Goal: Task Accomplishment & Management: Complete application form

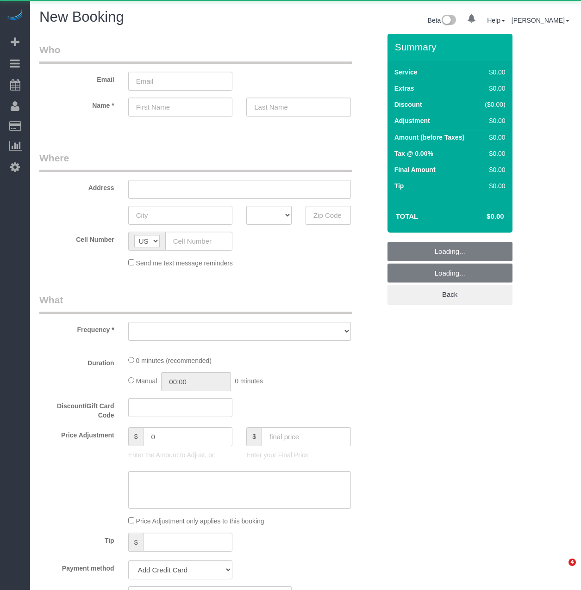
select select "number:89"
select select "number:90"
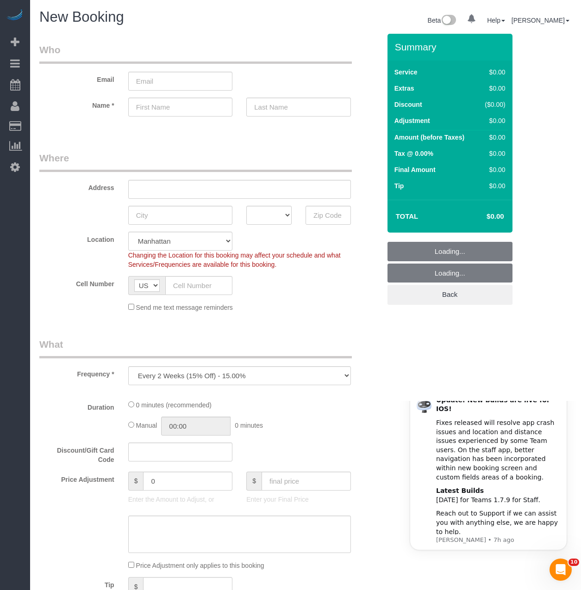
select select "object:1278"
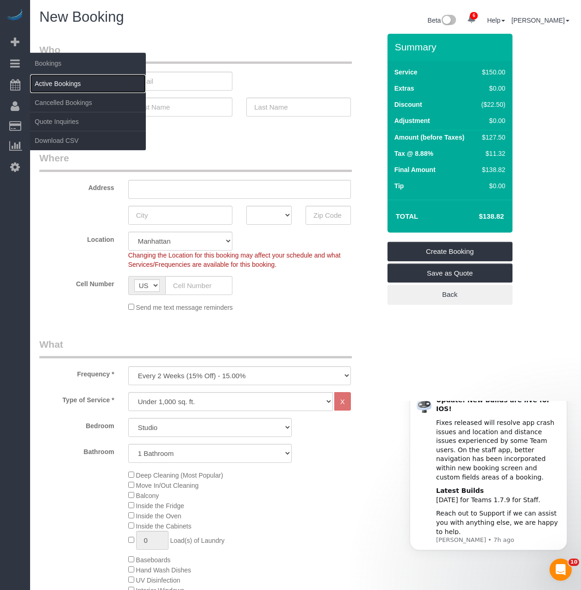
click at [54, 79] on link "Active Bookings" at bounding box center [88, 83] width 116 height 19
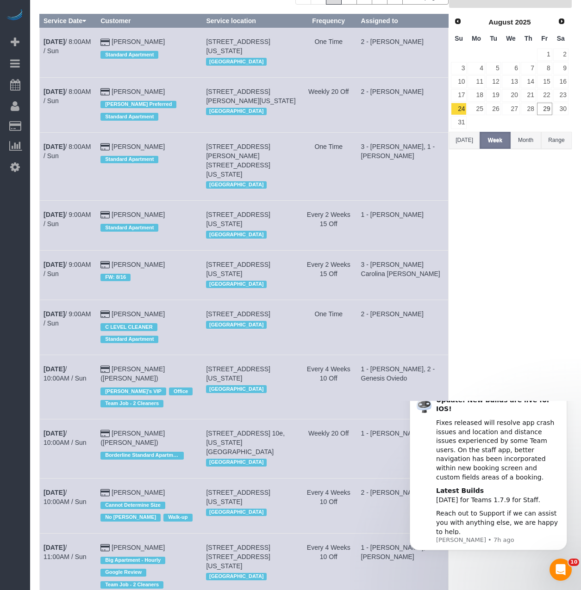
scroll to position [93, 0]
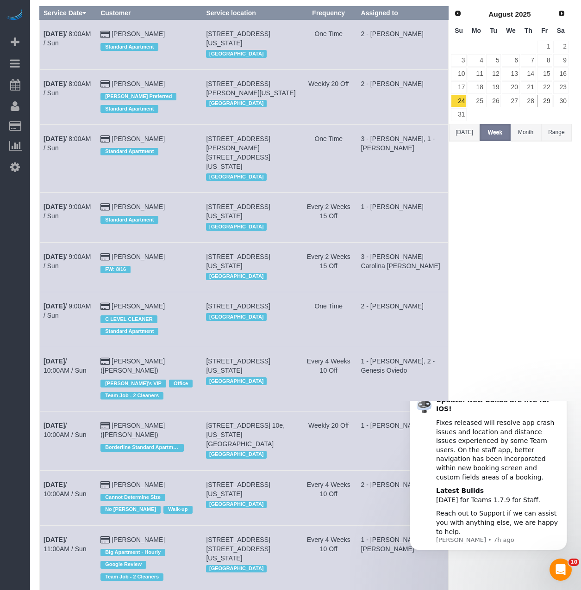
click at [565, 395] on icon "Dismiss notification" at bounding box center [564, 392] width 5 height 5
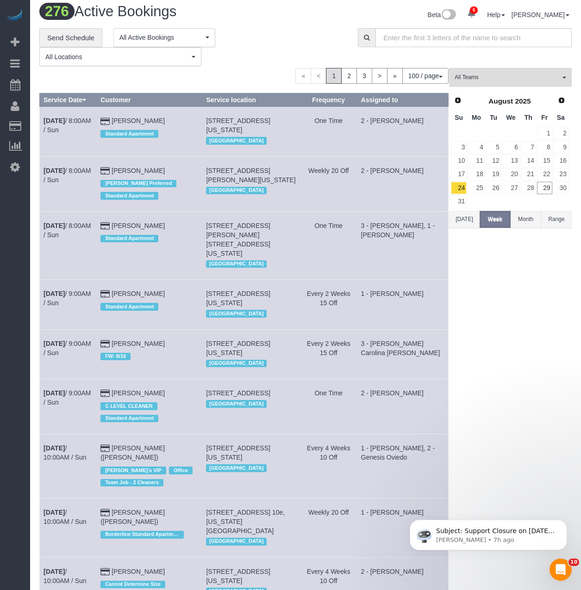
scroll to position [0, 0]
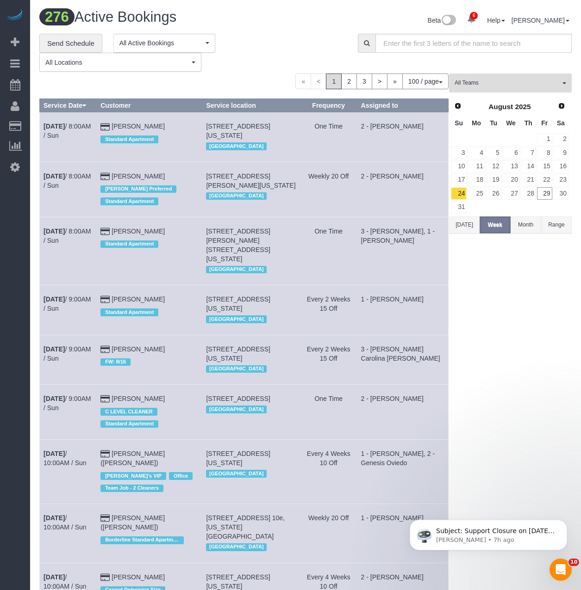
click at [505, 83] on span "All Teams" at bounding box center [506, 83] width 105 height 8
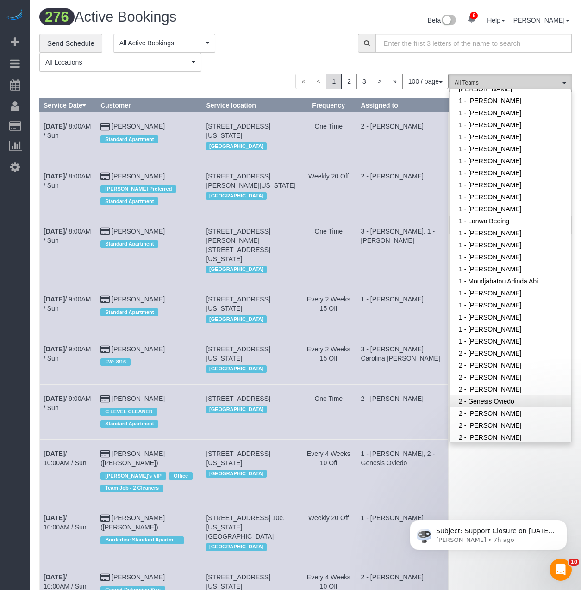
scroll to position [278, 0]
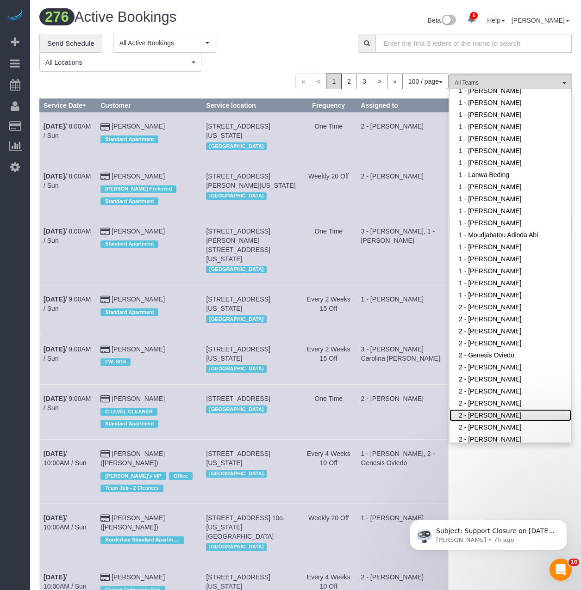
click at [477, 410] on link "2 - Luis Maneiro" at bounding box center [510, 416] width 122 height 12
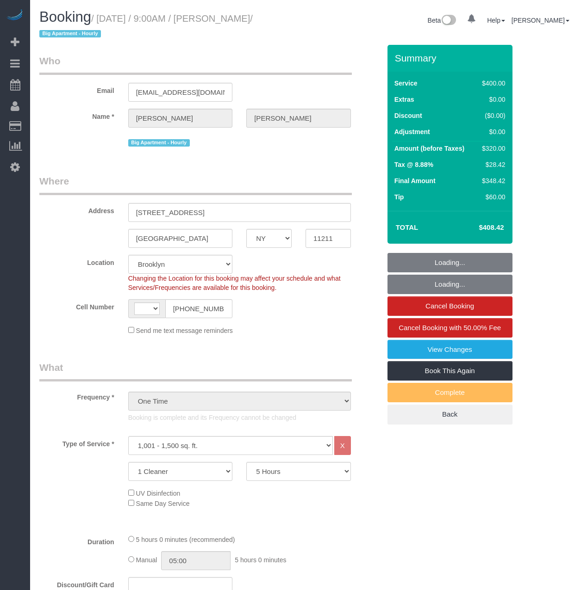
select select "NY"
select select "300"
select select "object:526"
select select "string:US"
select select "spot1"
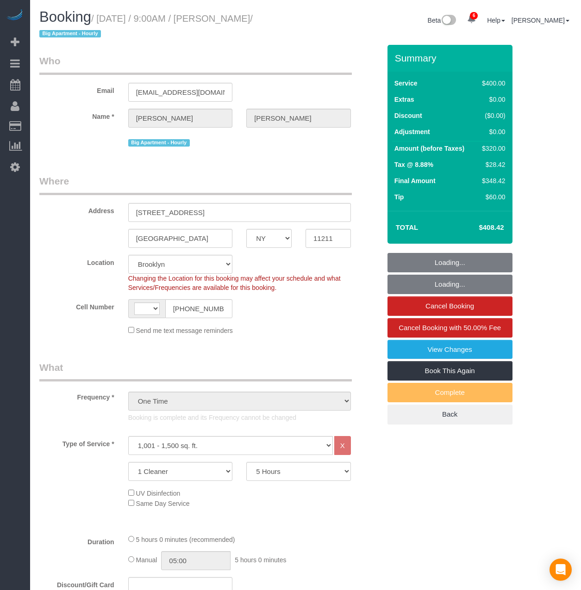
select select "number:56"
select select "number:71"
select select "number:15"
select select "number:5"
select select "string:stripe-pm_1S0AFY4VGloSiKo7VpRWYcWE"
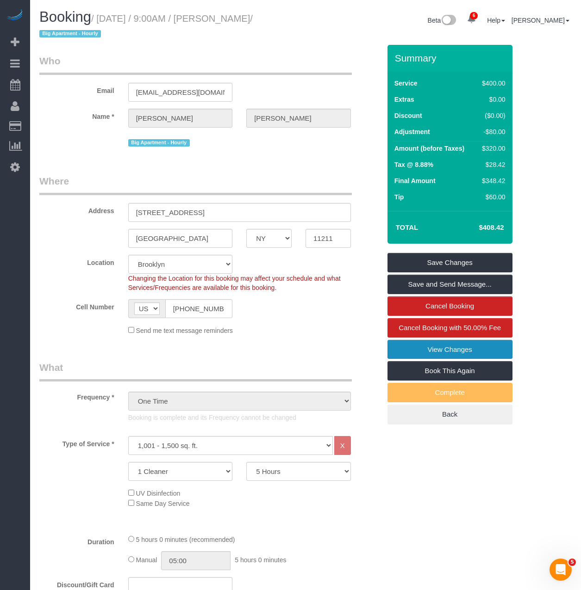
click at [481, 347] on link "View Changes" at bounding box center [449, 349] width 125 height 19
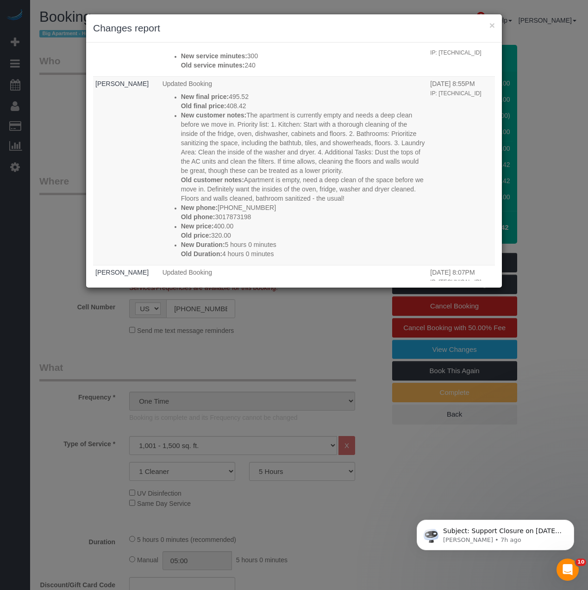
scroll to position [463, 0]
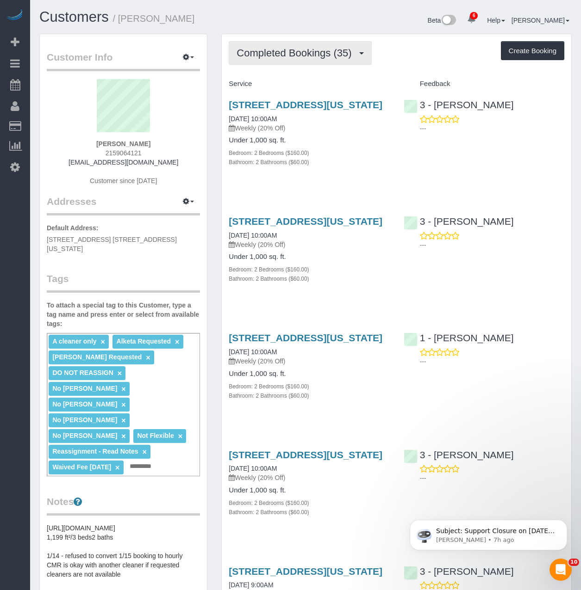
drag, startPoint x: 301, startPoint y: 58, endPoint x: 294, endPoint y: 65, distance: 10.5
click at [301, 58] on span "Completed Bookings (35)" at bounding box center [295, 53] width 119 height 12
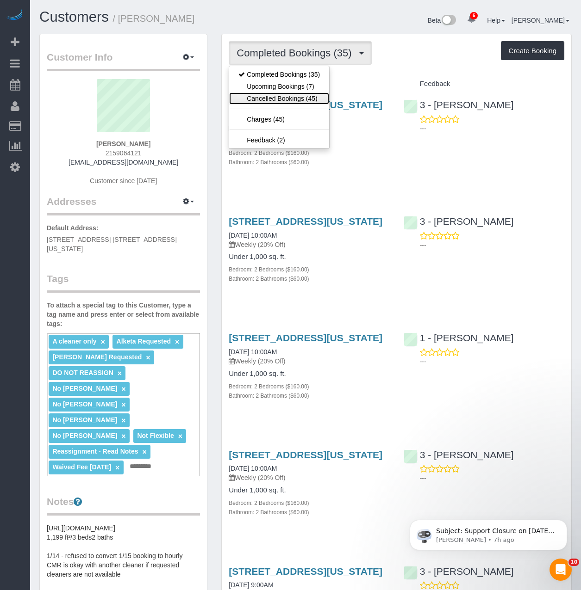
click at [271, 100] on link "Cancelled Bookings (45)" at bounding box center [279, 99] width 100 height 12
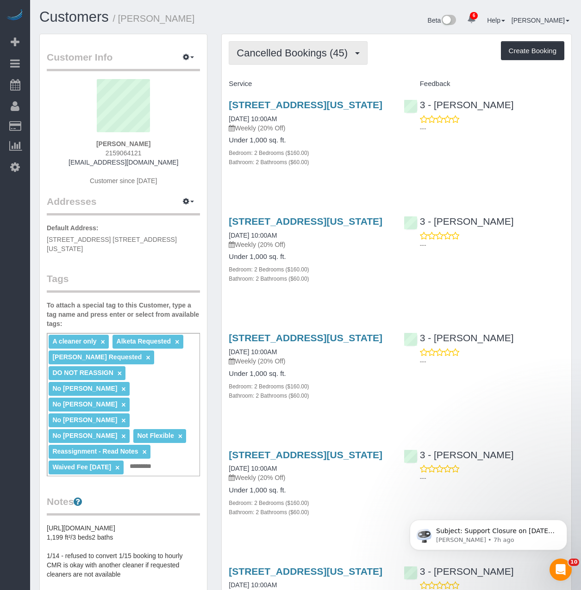
click at [262, 61] on button "Cancelled Bookings (45)" at bounding box center [298, 53] width 139 height 24
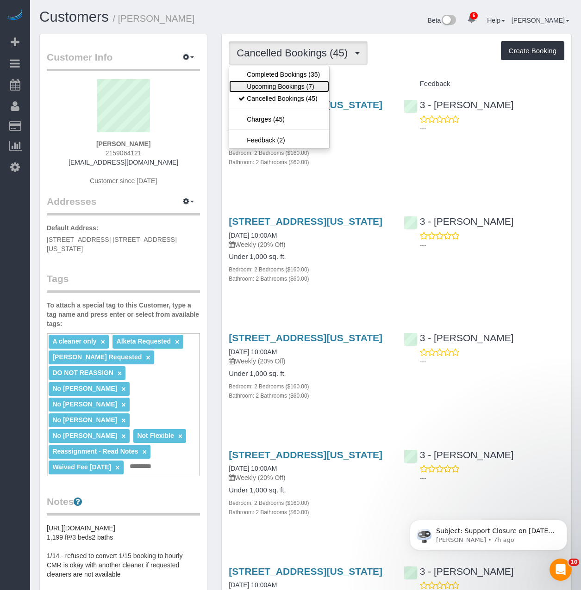
click at [263, 81] on link "Upcoming Bookings (7)" at bounding box center [279, 87] width 100 height 12
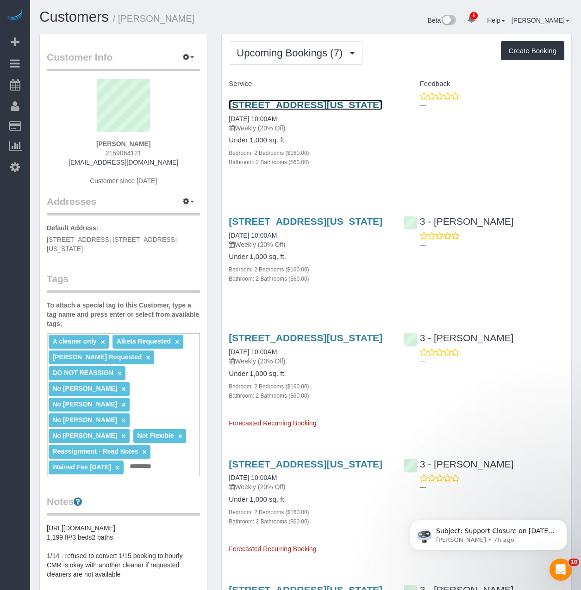
click at [269, 106] on link "242 W 53rd St 52a, Apt 52a, New York, NY 10019" at bounding box center [306, 104] width 154 height 11
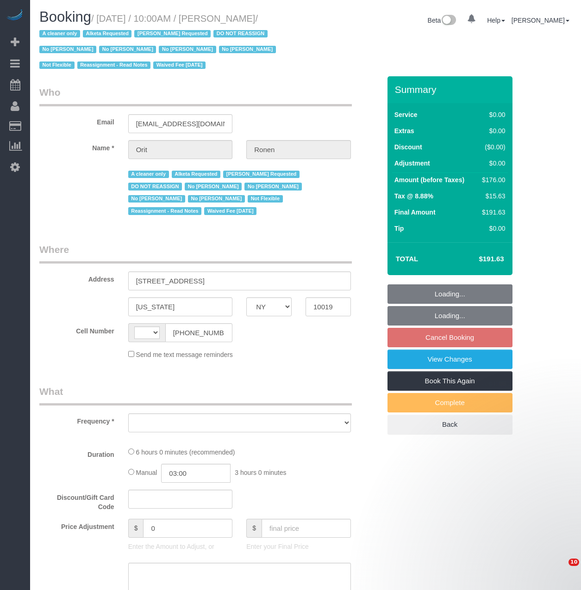
select select "NY"
select select "string:US"
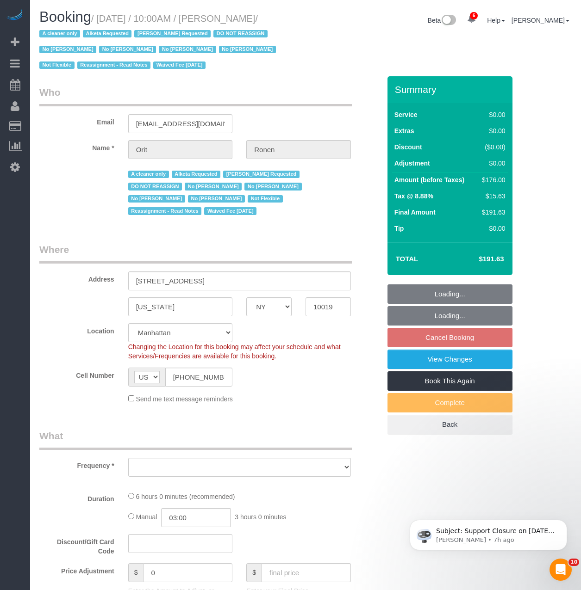
select select "object:710"
select select "string:stripe-pm_1OYWHs4VGloSiKo7ILkzTztz"
select select "object:1258"
select select "spot2"
select select "number:89"
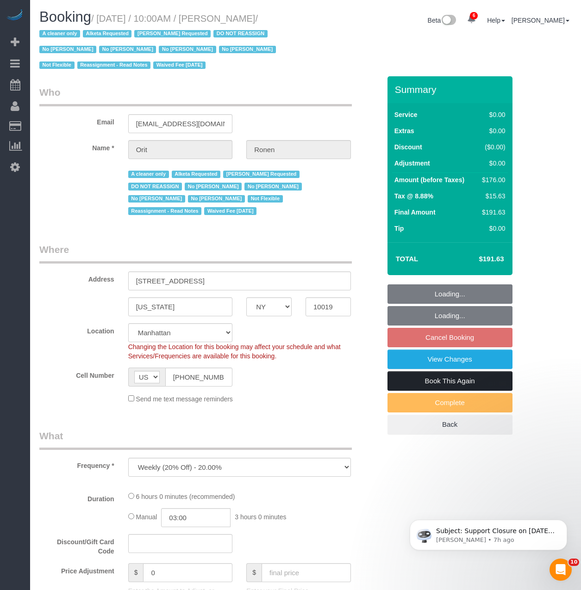
select select "number:90"
select select "number:15"
select select "number:5"
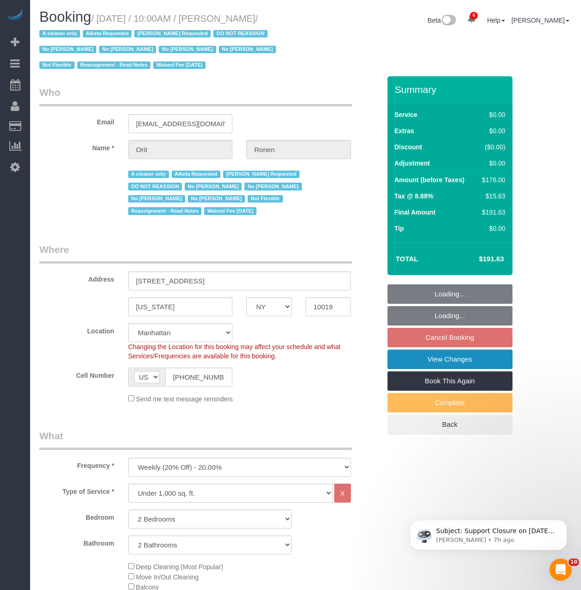
select select "2"
click at [420, 365] on link "View Changes" at bounding box center [449, 359] width 125 height 19
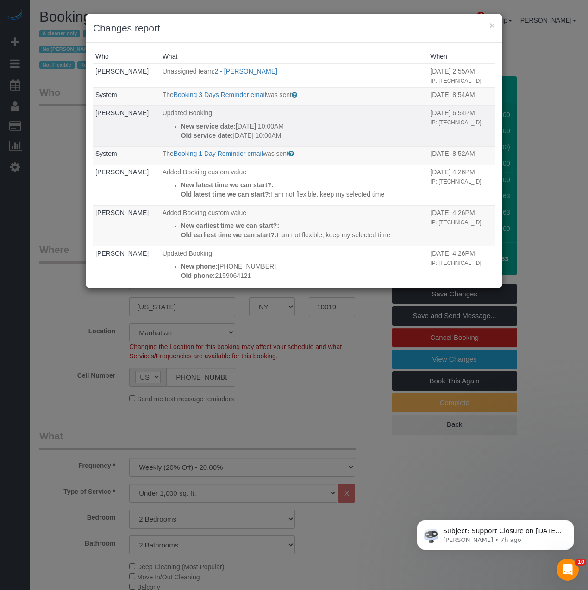
drag, startPoint x: 136, startPoint y: 120, endPoint x: 95, endPoint y: 116, distance: 40.9
click at [95, 116] on td "Kristine Veria" at bounding box center [126, 126] width 67 height 41
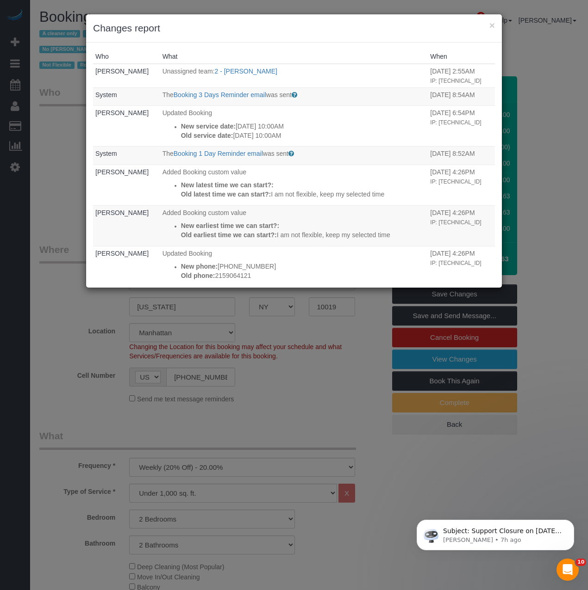
click at [290, 37] on div "× Changes report" at bounding box center [294, 28] width 416 height 28
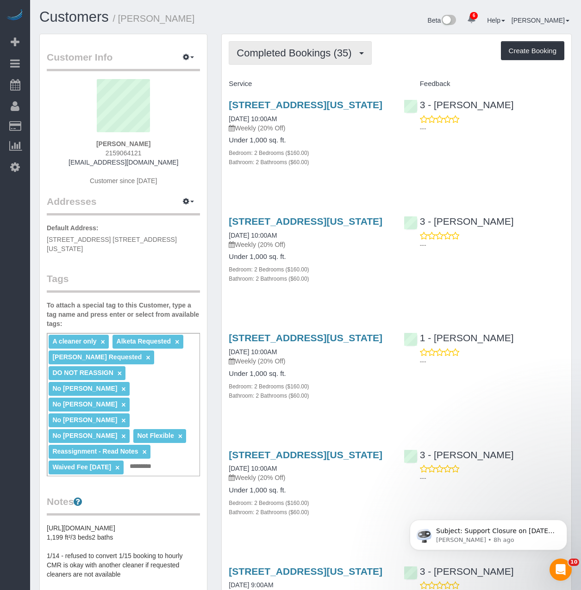
click at [292, 50] on span "Completed Bookings (35)" at bounding box center [295, 53] width 119 height 12
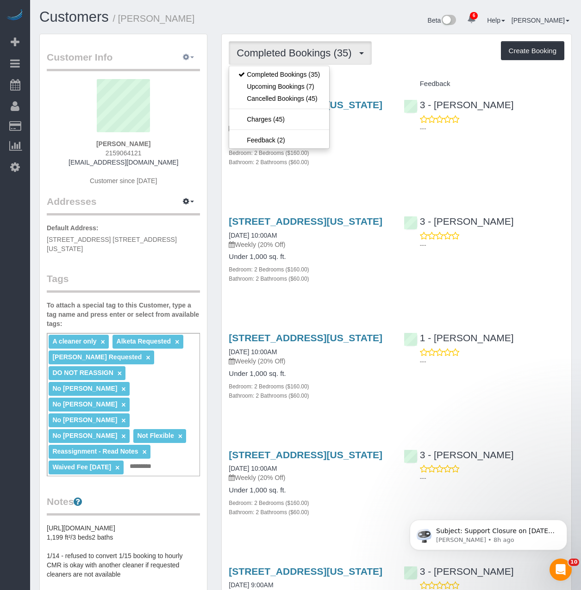
click at [184, 55] on icon "button" at bounding box center [186, 57] width 6 height 6
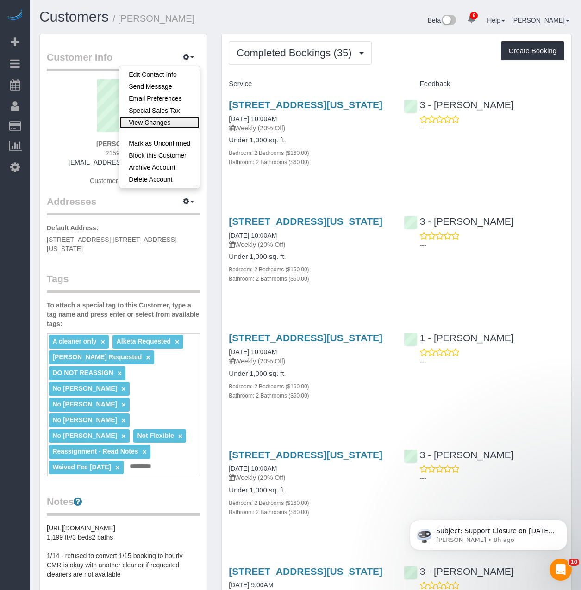
click at [154, 118] on link "View Changes" at bounding box center [159, 123] width 80 height 12
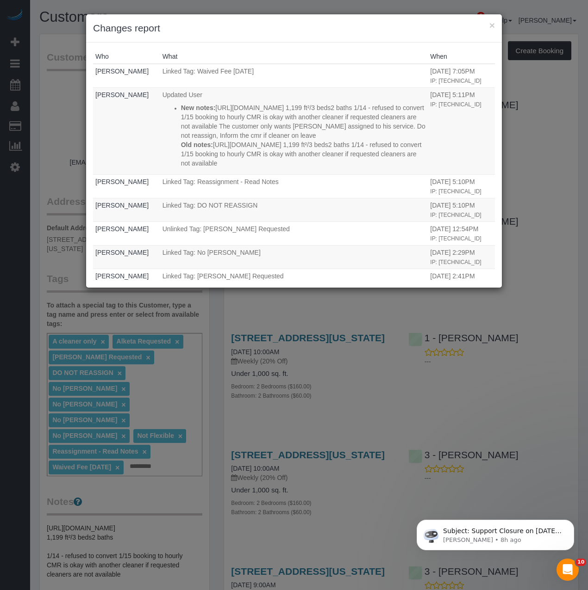
click at [496, 25] on div "× Changes report" at bounding box center [294, 28] width 416 height 28
click at [493, 25] on button "×" at bounding box center [492, 25] width 6 height 10
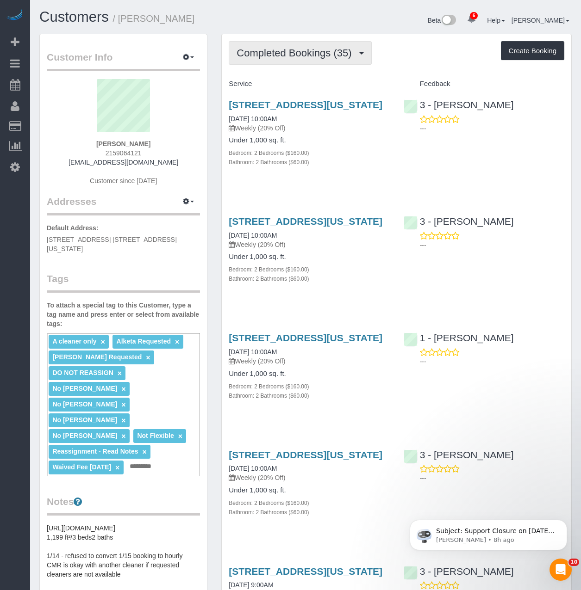
click at [245, 47] on button "Completed Bookings (35)" at bounding box center [300, 53] width 143 height 24
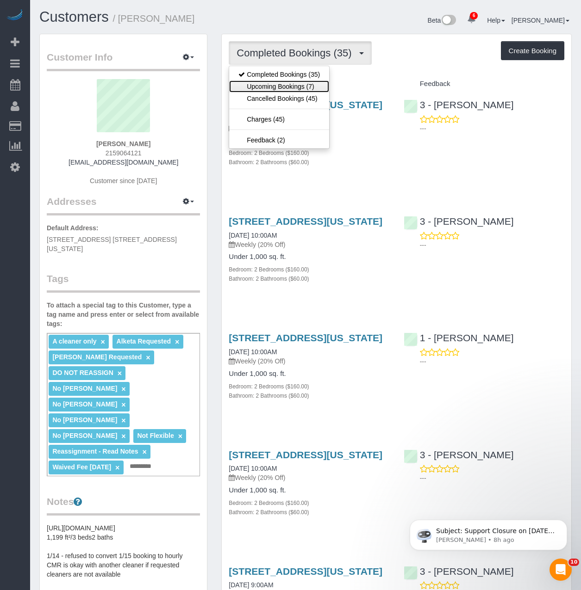
click at [248, 82] on link "Upcoming Bookings (7)" at bounding box center [279, 87] width 100 height 12
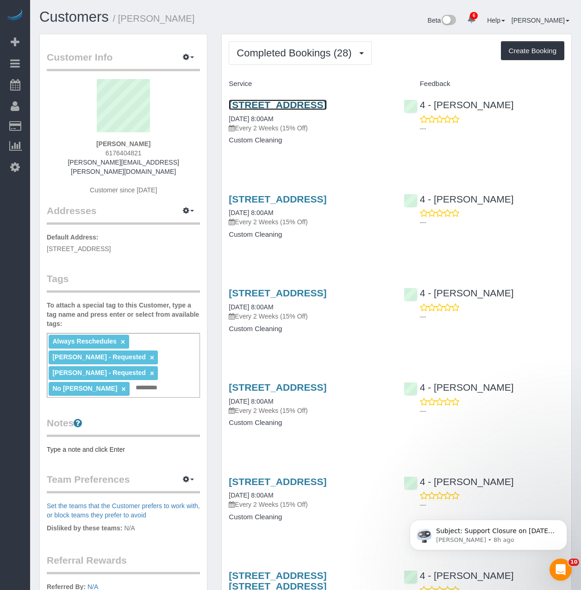
click at [280, 104] on link "85 East India Row, 24c, Boston, MA 02110" at bounding box center [278, 104] width 98 height 11
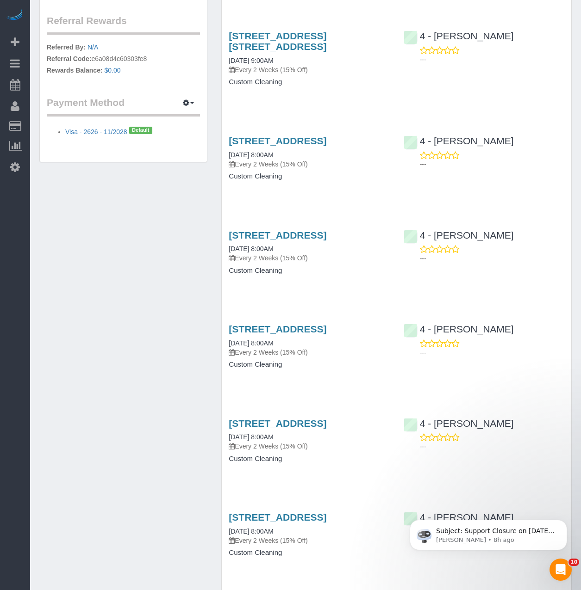
scroll to position [602, 0]
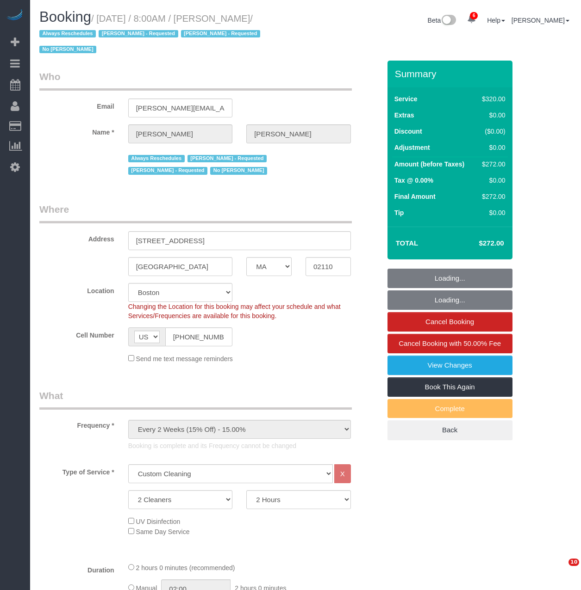
select select "MA"
select select "2"
select select "spot1"
select select "number:89"
select select "number:90"
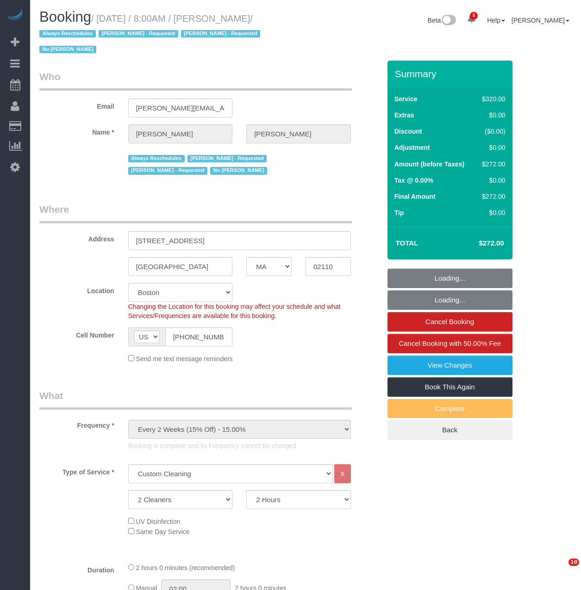
select select "number:15"
select select "number:6"
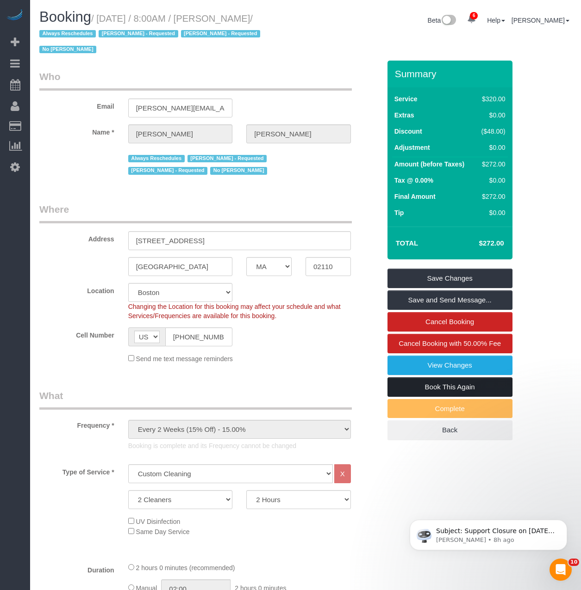
click at [435, 388] on link "Book This Again" at bounding box center [449, 387] width 125 height 19
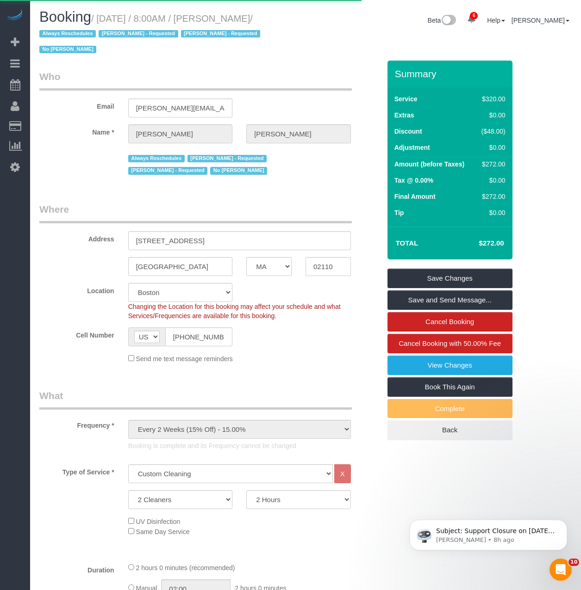
select select "MA"
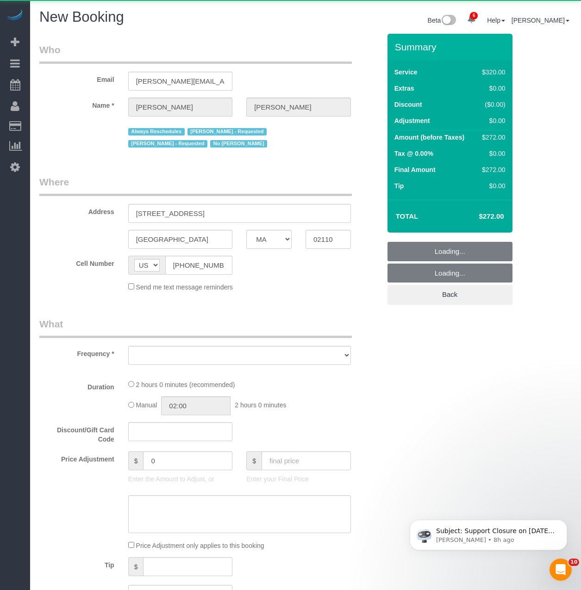
select select "number:89"
select select "number:90"
select select "number:15"
select select "number:6"
select select "string:stripe-pm_1OP3jM4VGloSiKo7alGGAmXC"
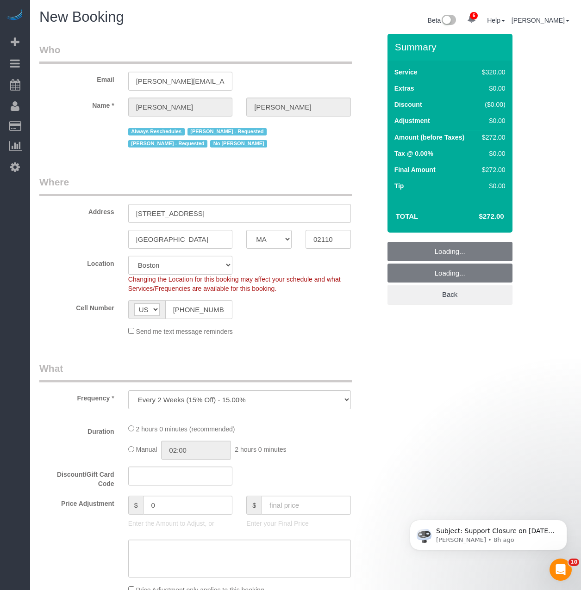
select select "object:1703"
select select "2"
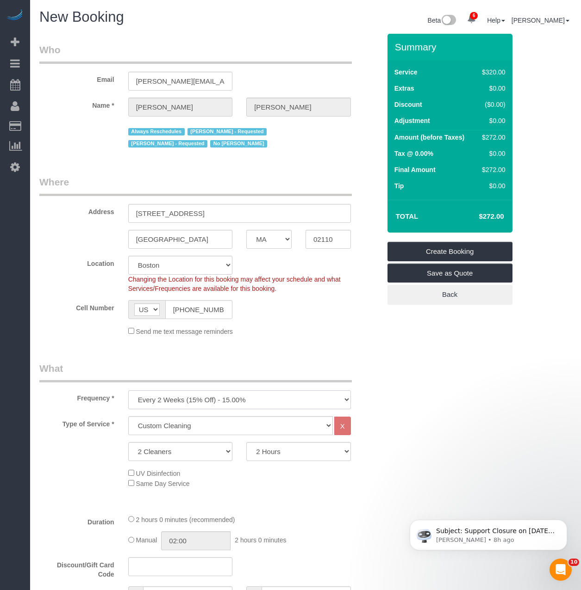
click at [211, 401] on select "One Time Weekly (20% Off) - 20.00% Every 2 Weeks (15% Off) - 15.00% Every 4 Wee…" at bounding box center [239, 400] width 223 height 19
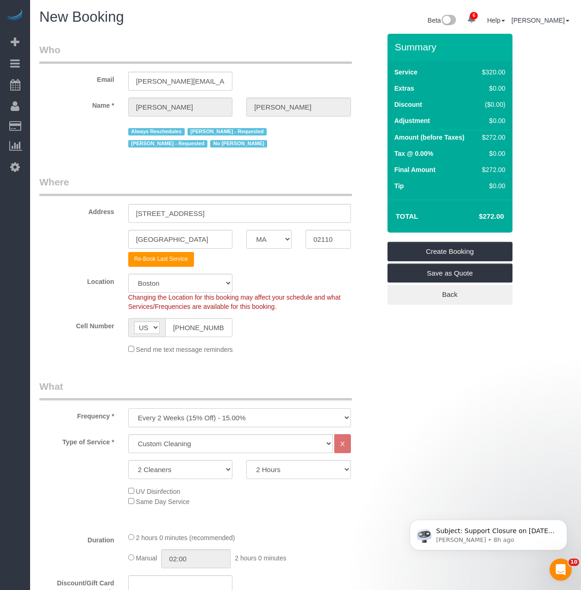
select select "object:1713"
click at [128, 409] on select "One Time Weekly (20% Off) - 20.00% Every 2 Weeks (15% Off) - 15.00% Every 4 Wee…" at bounding box center [239, 418] width 223 height 19
click at [188, 445] on select "Under 1,000 sq. ft. 1,001 - 1,500 sq. ft. 1,500+ sq. ft. Custom Cleaning Office…" at bounding box center [230, 443] width 205 height 19
select select "37"
click at [128, 434] on select "Under 1,000 sq. ft. 1,001 - 1,500 sq. ft. 1,500+ sq. ft. Custom Cleaning Office…" at bounding box center [230, 443] width 205 height 19
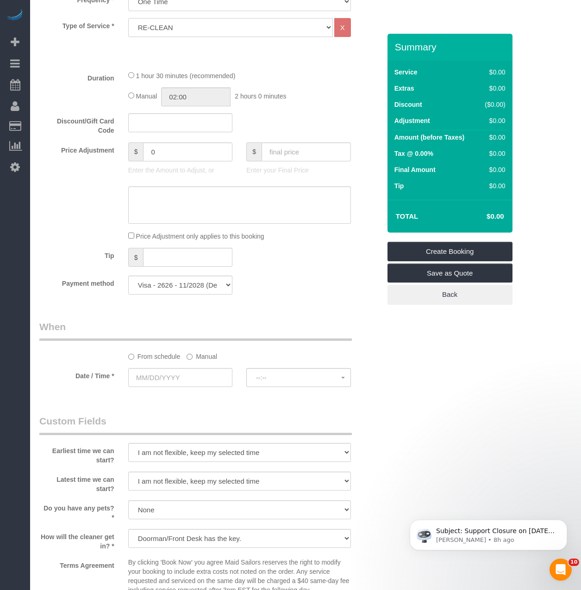
scroll to position [648, 0]
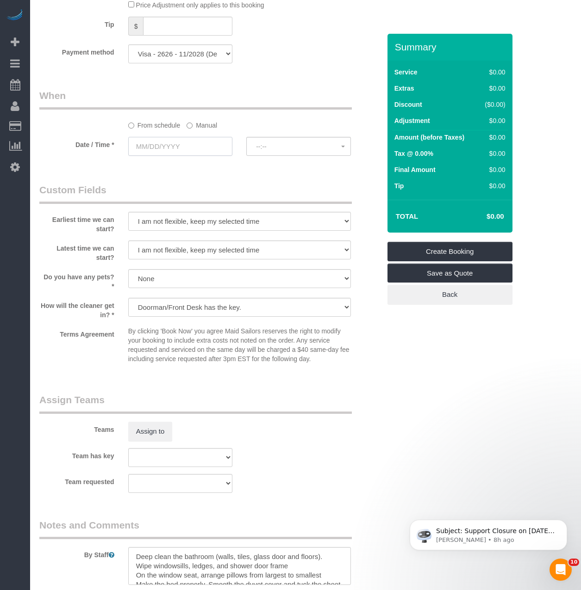
click at [191, 150] on input "text" at bounding box center [180, 146] width 105 height 19
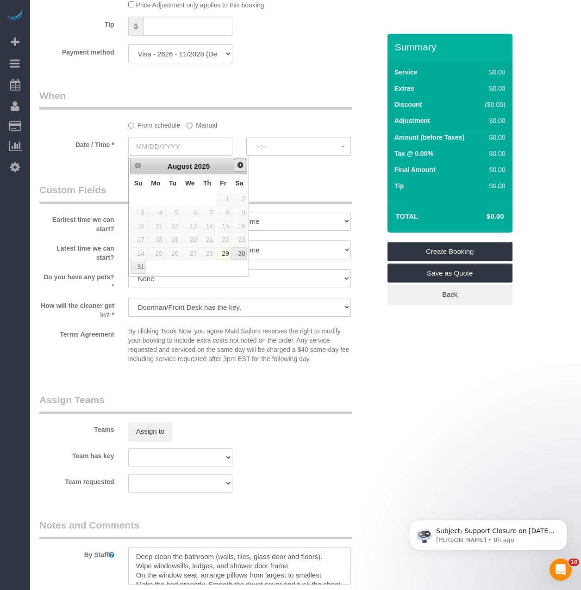
click at [245, 170] on link "Next" at bounding box center [240, 165] width 13 height 13
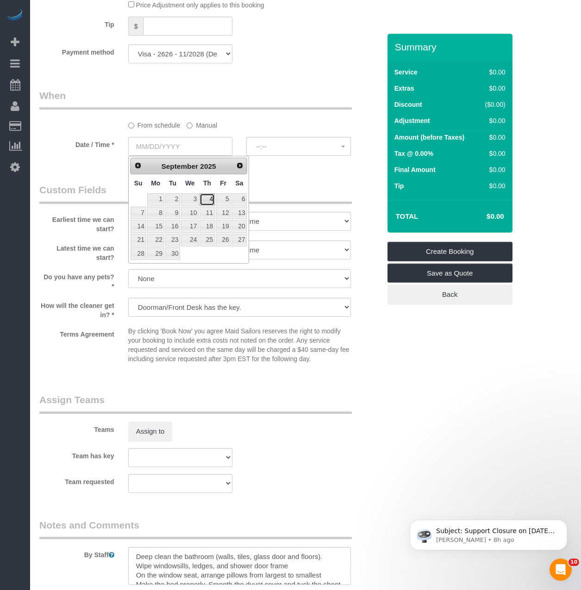
click at [206, 199] on link "4" at bounding box center [206, 199] width 15 height 12
type input "[DATE]"
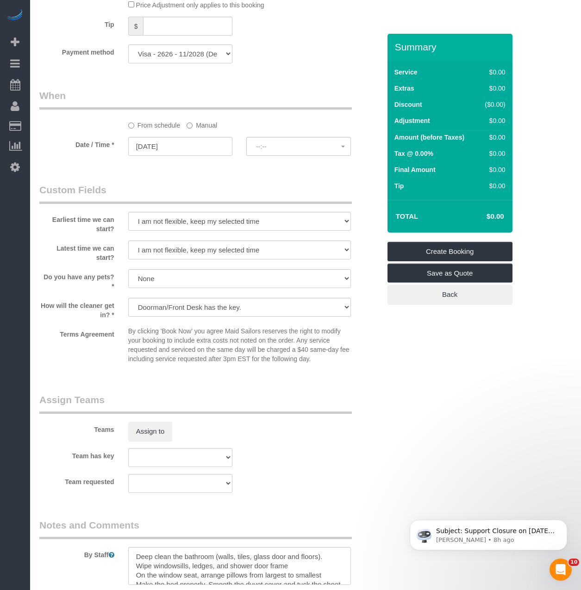
select select "spot59"
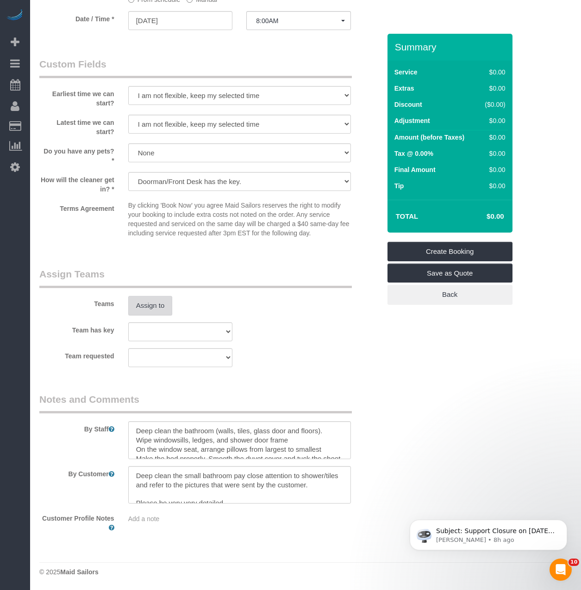
click at [157, 313] on button "Assign to" at bounding box center [150, 305] width 44 height 19
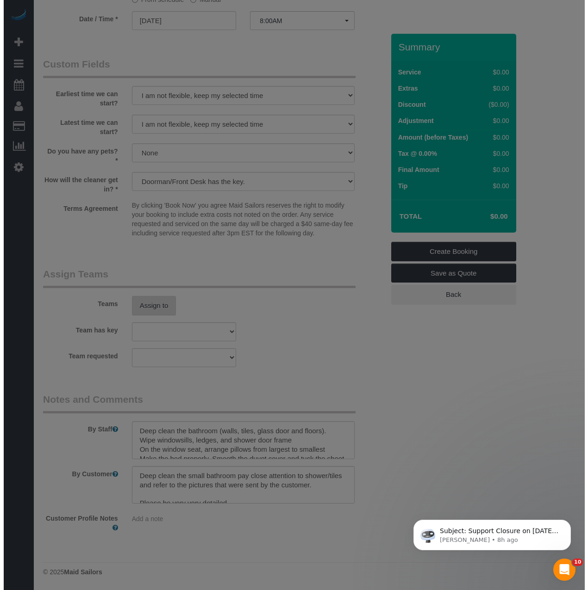
scroll to position [770, 0]
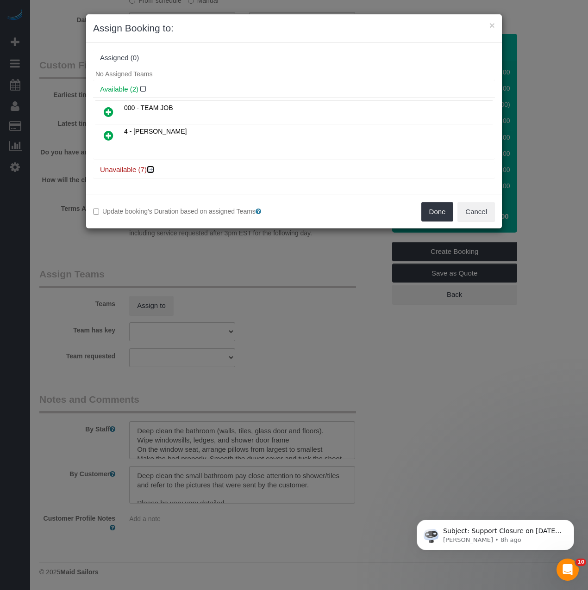
click at [149, 171] on icon at bounding box center [152, 169] width 6 height 7
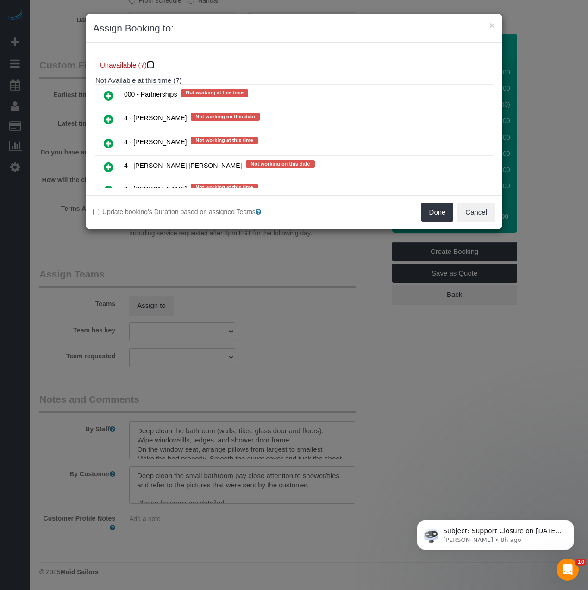
scroll to position [139, 0]
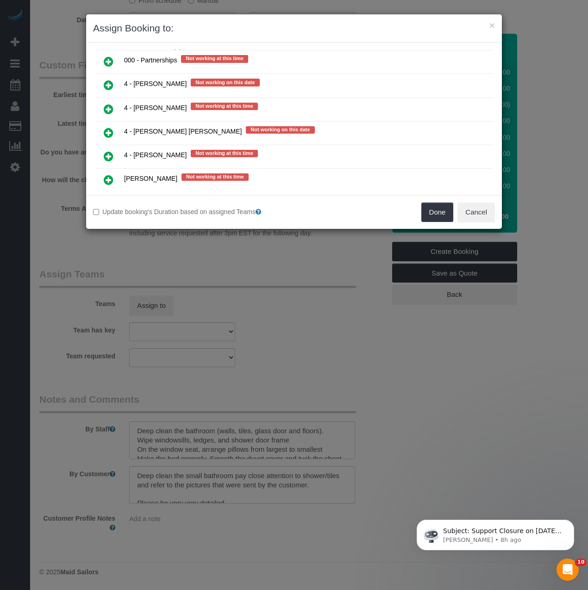
click at [106, 89] on icon at bounding box center [109, 85] width 10 height 11
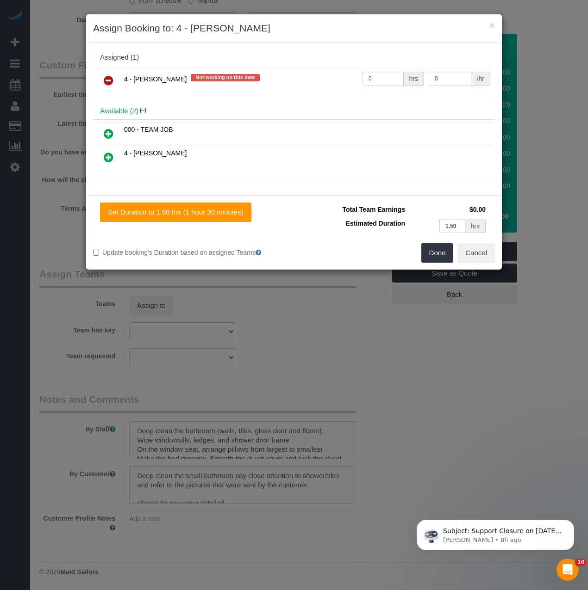
scroll to position [0, 0]
click at [440, 258] on button "Done" at bounding box center [437, 252] width 32 height 19
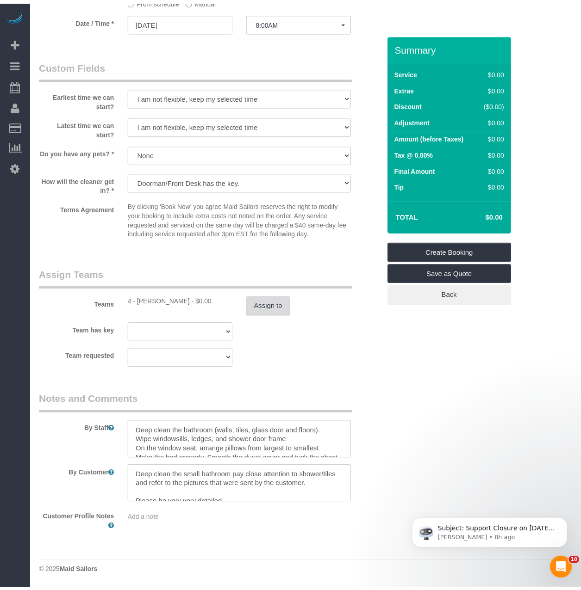
scroll to position [773, 0]
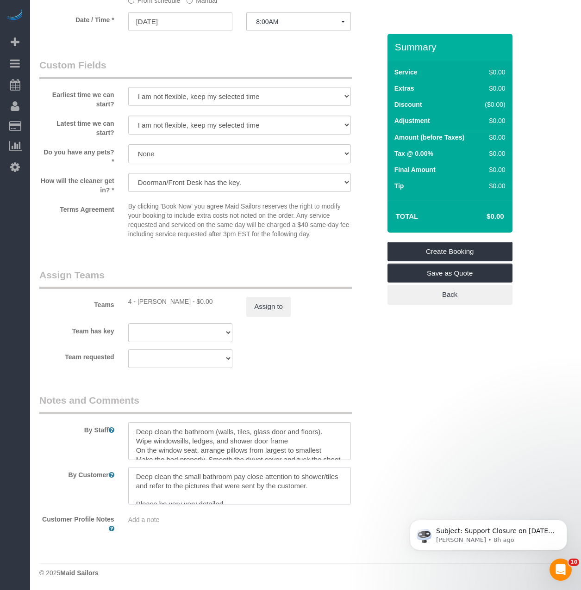
click at [201, 487] on textarea at bounding box center [239, 486] width 223 height 38
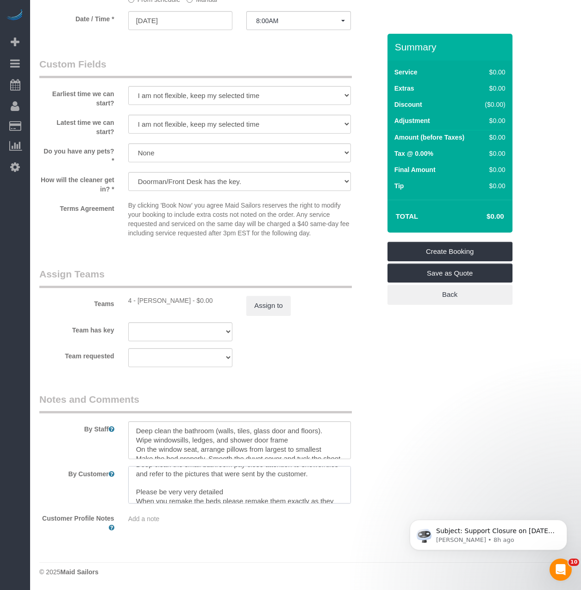
scroll to position [0, 0]
click at [205, 491] on textarea at bounding box center [239, 485] width 223 height 38
click at [241, 480] on textarea at bounding box center [239, 485] width 223 height 38
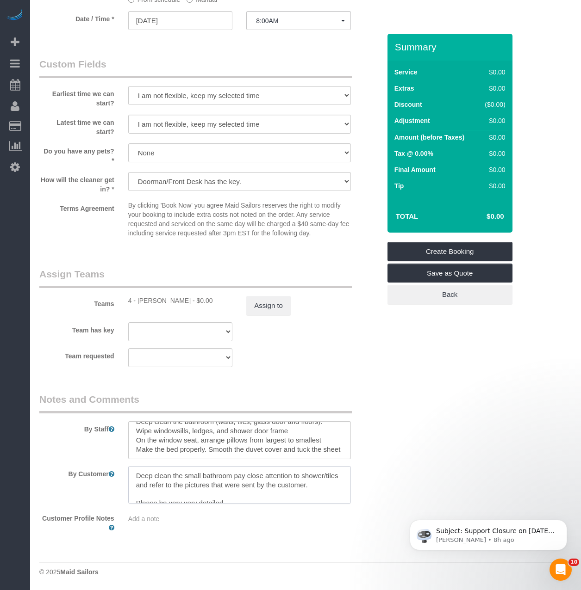
click at [130, 475] on textarea at bounding box center [239, 485] width 223 height 38
type textarea "Reclean priorities: Bathroom Make sure to clean underneath the toilet seat"
